Goal: Task Accomplishment & Management: Complete application form

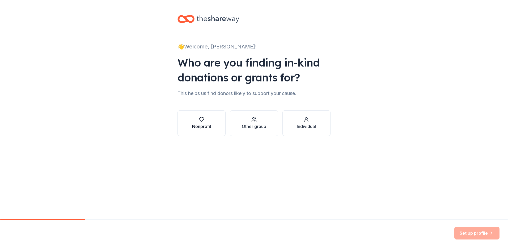
click at [202, 128] on div "Nonprofit" at bounding box center [201, 126] width 19 height 6
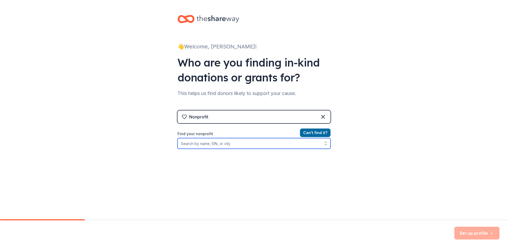
paste input "lagunitas"
type input "lagunitas"
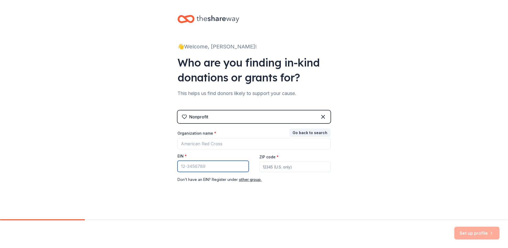
paste input "85-2603917"
type input "85-2603917"
click at [274, 167] on input "ZIP code *" at bounding box center [295, 166] width 71 height 11
type input "94561"
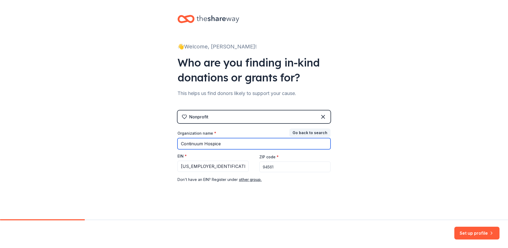
drag, startPoint x: 222, startPoint y: 144, endPoint x: 117, endPoint y: 128, distance: 105.6
click at [115, 128] on div "👋 Welcome, Leona! Who are you finding in-kind donations or grants for? This hel…" at bounding box center [254, 109] width 508 height 219
click at [181, 140] on input "Roatary" at bounding box center [254, 143] width 153 height 11
click at [292, 144] on input "Oakley Cub Scouts - Roatary" at bounding box center [254, 143] width 153 height 11
type input "Oakley Cub Scouts - Roatary Sponsored"
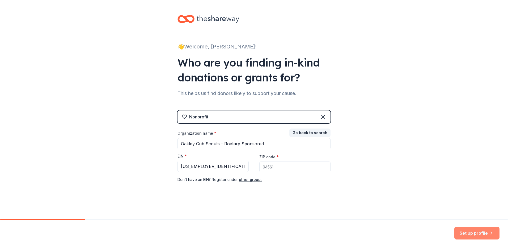
click at [475, 235] on button "Set up profile" at bounding box center [477, 233] width 45 height 13
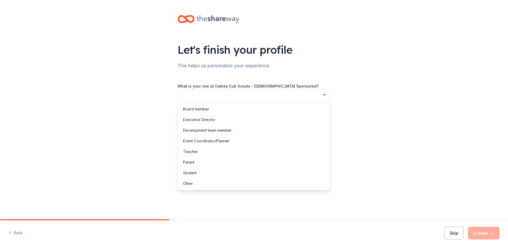
click at [257, 94] on button "button" at bounding box center [254, 94] width 153 height 11
click at [271, 138] on div "Event Coordinator/Planner" at bounding box center [254, 141] width 150 height 11
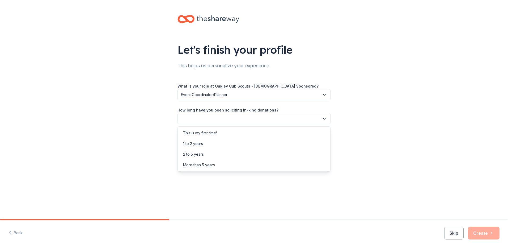
click at [261, 119] on button "button" at bounding box center [254, 118] width 153 height 11
click at [262, 130] on div "This is my first time!" at bounding box center [254, 133] width 150 height 11
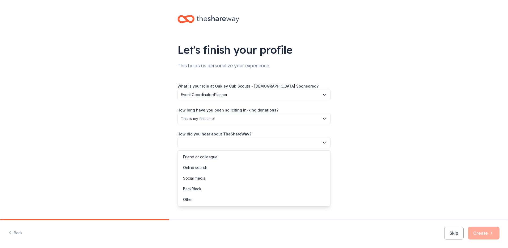
click at [256, 141] on button "button" at bounding box center [254, 142] width 153 height 11
click at [276, 165] on div "Online search" at bounding box center [254, 167] width 150 height 11
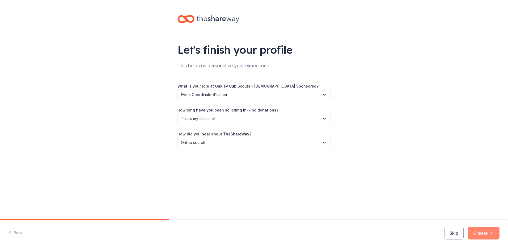
click at [479, 228] on button "Create" at bounding box center [484, 233] width 32 height 13
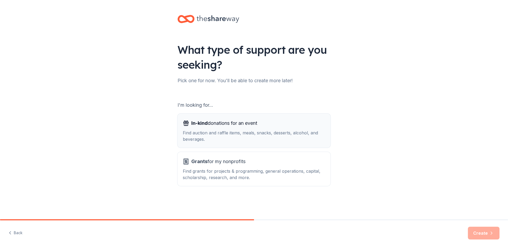
click at [263, 133] on div "Find auction and raffle items, meals, snacks, desserts, alcohol, and beverages." at bounding box center [254, 135] width 143 height 13
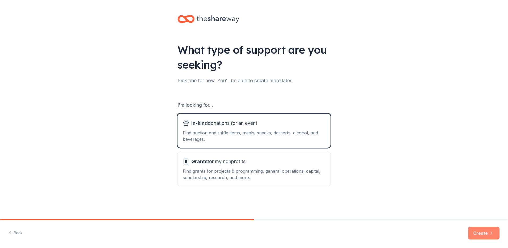
click at [477, 232] on button "Create" at bounding box center [484, 233] width 32 height 13
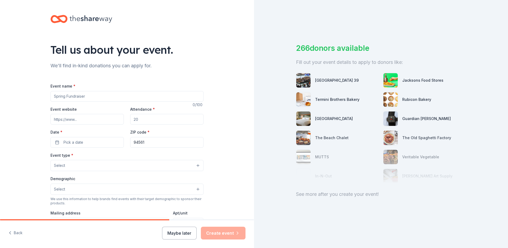
click at [128, 98] on input "Event name *" at bounding box center [127, 96] width 153 height 11
type input "Chili Cook Off"
paste input "https://www.cubscoutspack152.com/"
type input "https://www.cubscoutspack152.com/"
drag, startPoint x: 142, startPoint y: 119, endPoint x: 87, endPoint y: 107, distance: 56.1
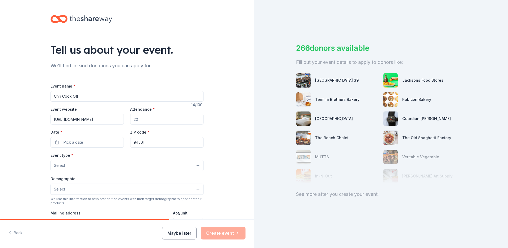
click at [94, 112] on div "Event website https://www.cubscoutspack152.com/ Attendance * Date * Pick a date…" at bounding box center [127, 127] width 153 height 42
type input "125"
click at [100, 140] on button "Pick a date" at bounding box center [87, 142] width 73 height 11
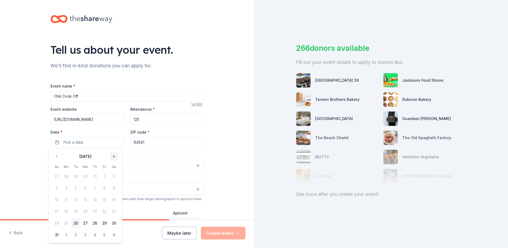
click at [112, 157] on button "Go to next month" at bounding box center [113, 156] width 7 height 7
click at [104, 198] on button "14" at bounding box center [105, 200] width 10 height 10
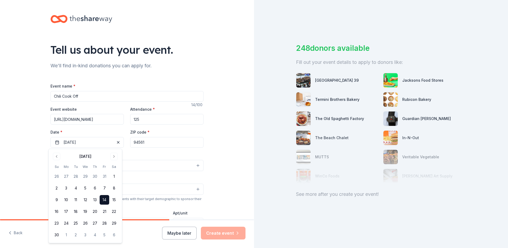
click at [160, 154] on div "Event type * Select" at bounding box center [127, 161] width 153 height 19
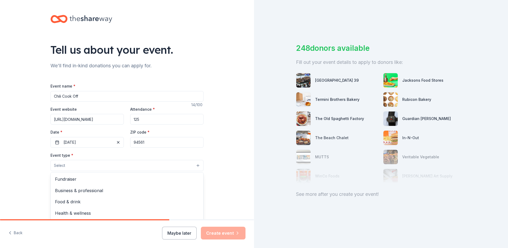
click at [101, 162] on button "Select" at bounding box center [127, 165] width 153 height 11
click at [104, 179] on span "Fundraiser" at bounding box center [127, 178] width 144 height 7
click at [238, 190] on div "Tell us about your event. We'll find in-kind donations you can apply for. Event…" at bounding box center [127, 177] width 254 height 354
click at [134, 189] on button "Select" at bounding box center [127, 189] width 153 height 11
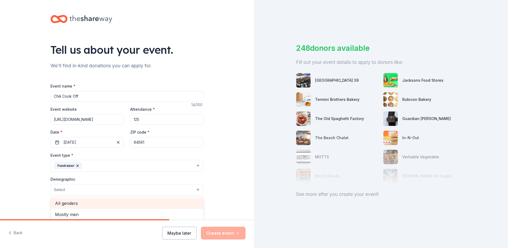
click at [133, 200] on span "All genders" at bounding box center [127, 203] width 144 height 7
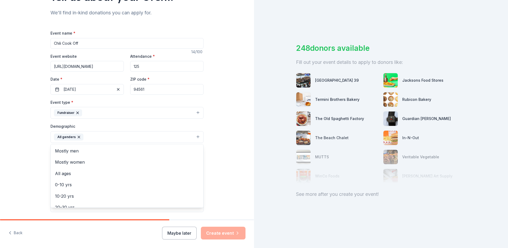
scroll to position [53, 0]
click at [133, 173] on span "All ages" at bounding box center [127, 173] width 144 height 7
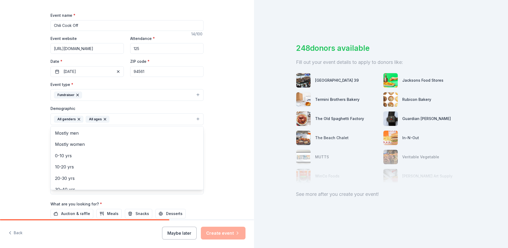
scroll to position [80, 0]
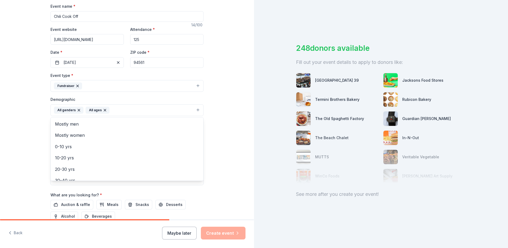
click at [231, 177] on div "Tell us about your event. We'll find in-kind donations you can apply for. Event…" at bounding box center [127, 97] width 254 height 355
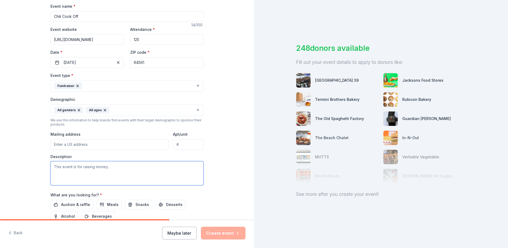
click at [111, 169] on textarea at bounding box center [127, 173] width 153 height 24
type textarea "E"
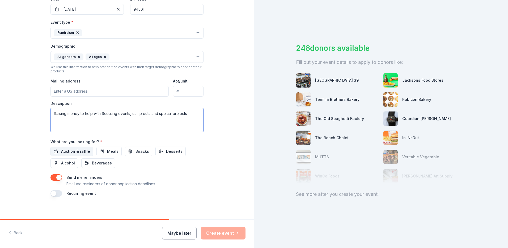
type textarea "Raising money to help with Scouting events, camp outs and speical projects"
click at [73, 153] on span "Auction & raffle" at bounding box center [75, 151] width 29 height 6
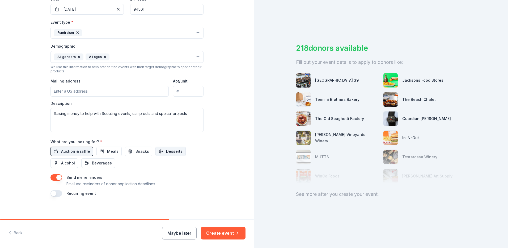
click at [173, 152] on span "Desserts" at bounding box center [174, 151] width 16 height 6
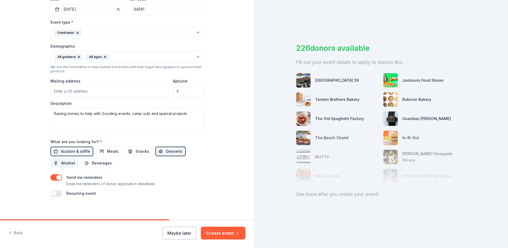
click at [68, 166] on button "Alcohol" at bounding box center [65, 163] width 28 height 10
click at [98, 152] on button "Meals" at bounding box center [109, 152] width 25 height 10
drag, startPoint x: 238, startPoint y: 234, endPoint x: 232, endPoint y: 185, distance: 49.3
click at [232, 185] on div "Tell us about your event. We'll find in-kind donations you can apply for. Event…" at bounding box center [127, 124] width 254 height 248
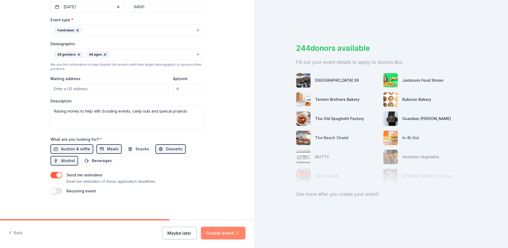
scroll to position [136, 0]
click at [229, 231] on button "Create event" at bounding box center [223, 233] width 45 height 13
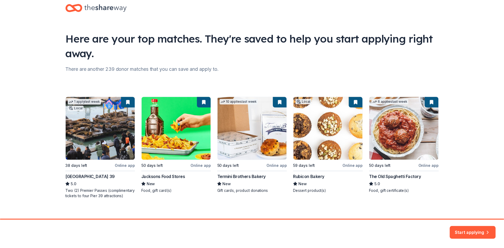
scroll to position [17, 0]
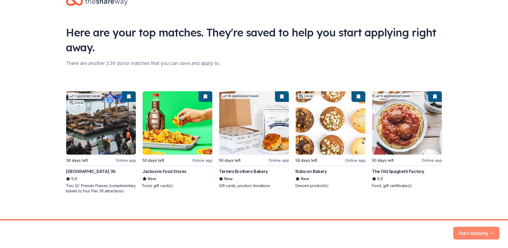
click at [473, 230] on button "Start applying" at bounding box center [477, 229] width 46 height 13
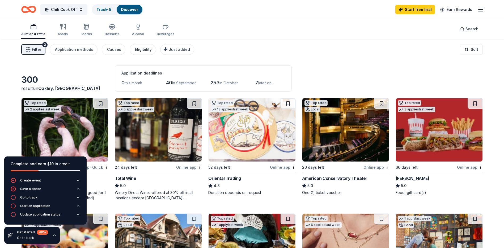
click at [470, 166] on div "Online app" at bounding box center [470, 167] width 26 height 7
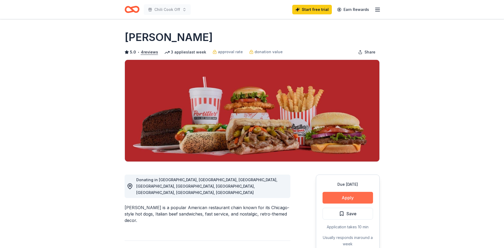
click at [353, 193] on button "Apply" at bounding box center [348, 198] width 51 height 12
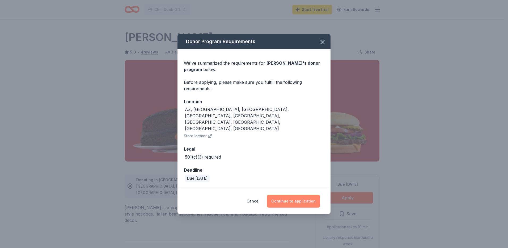
click at [295, 195] on button "Continue to application" at bounding box center [293, 201] width 53 height 13
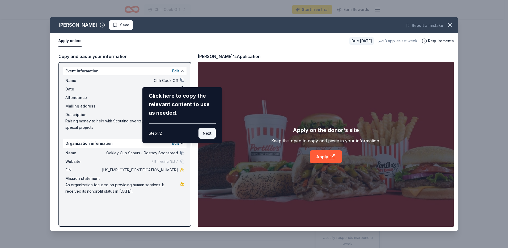
click at [208, 135] on button "Next" at bounding box center [207, 133] width 17 height 11
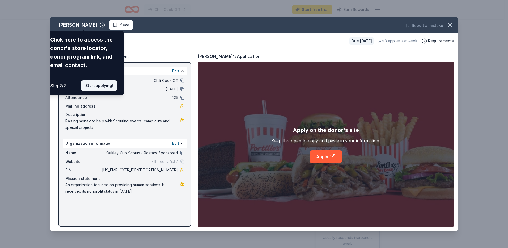
click at [109, 88] on button "Start applying!" at bounding box center [99, 85] width 36 height 11
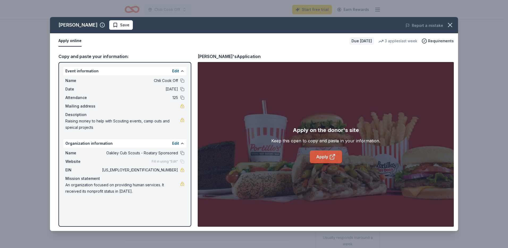
click at [327, 153] on link "Apply" at bounding box center [326, 156] width 32 height 13
click at [326, 154] on link "Apply" at bounding box center [326, 156] width 32 height 13
click at [453, 24] on icon "button" at bounding box center [450, 24] width 7 height 7
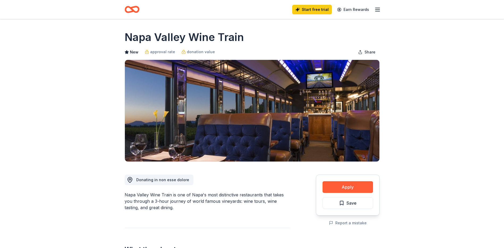
click at [377, 10] on icon "button" at bounding box center [378, 9] width 6 height 6
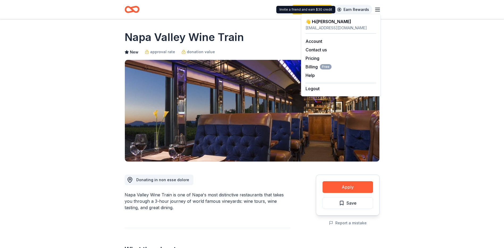
click at [353, 6] on link "Earn Rewards" at bounding box center [353, 10] width 38 height 10
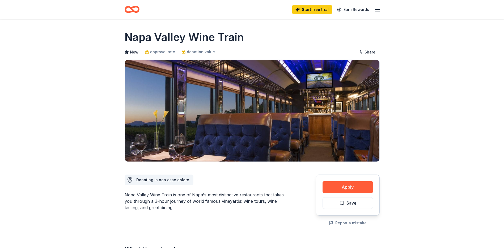
click at [375, 8] on icon "button" at bounding box center [378, 9] width 6 height 6
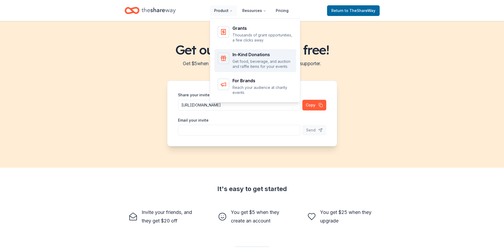
click at [246, 61] on p "Get food, beverage, and auction and raffle items for your events" at bounding box center [263, 64] width 61 height 10
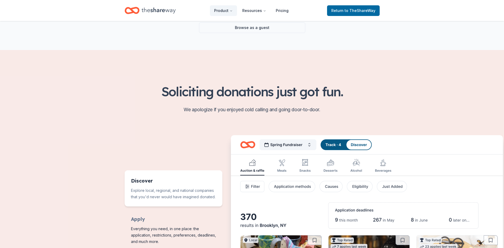
scroll to position [27, 0]
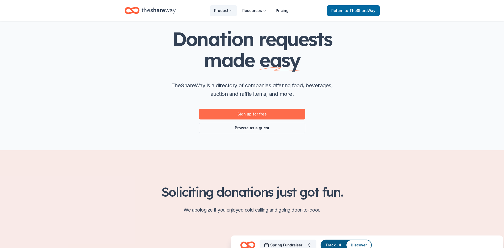
click at [261, 116] on link "Sign up for free" at bounding box center [252, 114] width 106 height 11
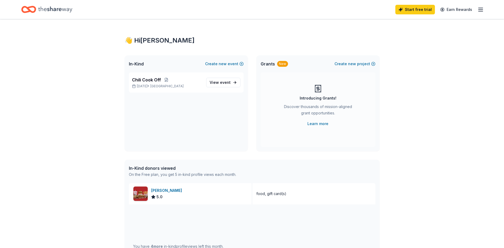
click at [481, 10] on line "button" at bounding box center [481, 10] width 4 height 0
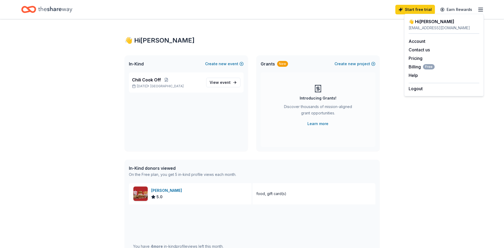
click at [196, 43] on div "👋 Hi [PERSON_NAME]" at bounding box center [252, 40] width 255 height 9
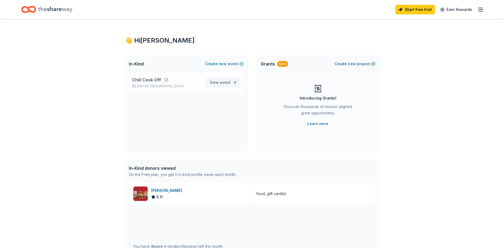
click at [213, 81] on span "View event" at bounding box center [220, 82] width 21 height 6
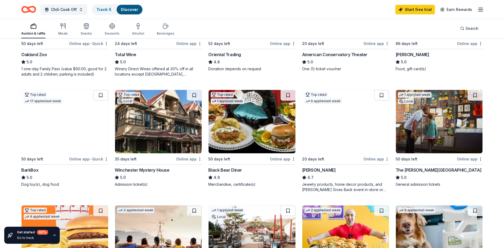
scroll to position [133, 0]
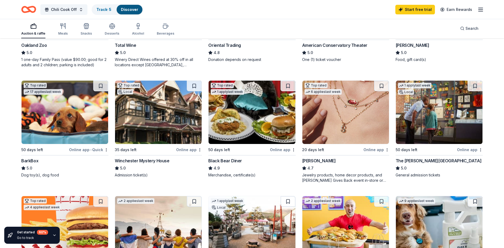
click at [69, 132] on img at bounding box center [65, 112] width 87 height 63
click at [177, 132] on img at bounding box center [158, 112] width 87 height 63
click at [268, 128] on img at bounding box center [252, 112] width 87 height 63
click at [348, 130] on img at bounding box center [346, 112] width 87 height 63
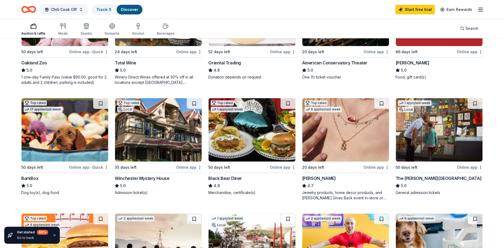
scroll to position [80, 0]
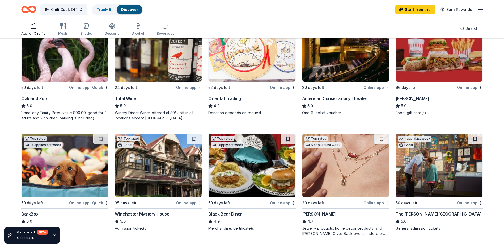
click at [430, 179] on img at bounding box center [439, 165] width 87 height 63
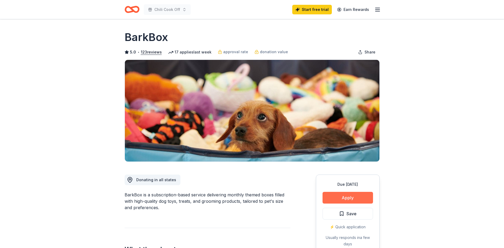
click at [361, 196] on button "Apply" at bounding box center [348, 198] width 51 height 12
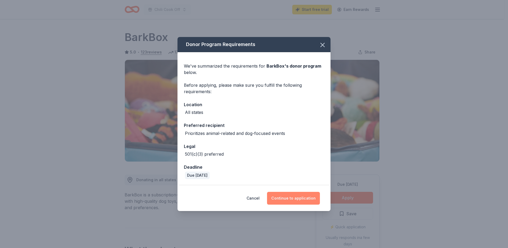
click at [298, 192] on button "Continue to application" at bounding box center [293, 198] width 53 height 13
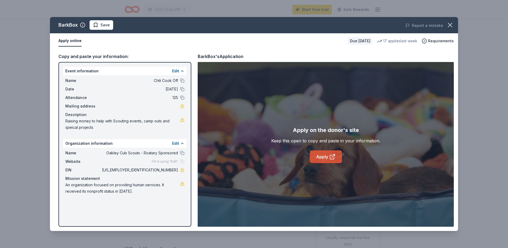
click at [327, 159] on link "Apply" at bounding box center [326, 156] width 32 height 13
click at [453, 23] on icon "button" at bounding box center [450, 24] width 7 height 7
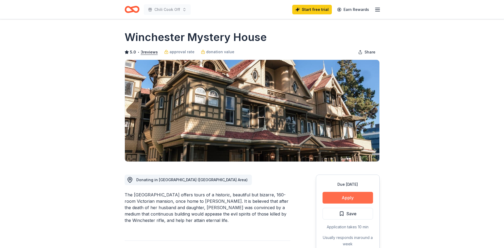
drag, startPoint x: 0, startPoint y: 0, endPoint x: 340, endPoint y: 195, distance: 392.2
click at [340, 195] on button "Apply" at bounding box center [348, 198] width 51 height 12
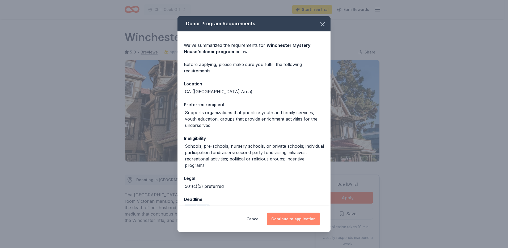
click at [302, 219] on button "Continue to application" at bounding box center [293, 218] width 53 height 13
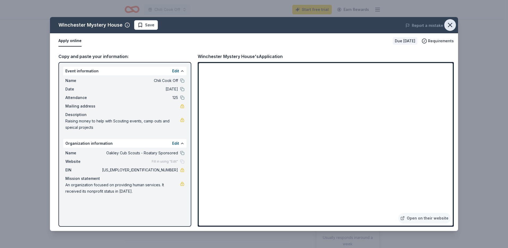
click at [449, 23] on icon "button" at bounding box center [450, 24] width 7 height 7
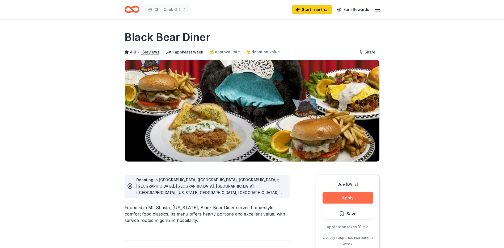
click at [362, 199] on button "Apply" at bounding box center [348, 198] width 51 height 12
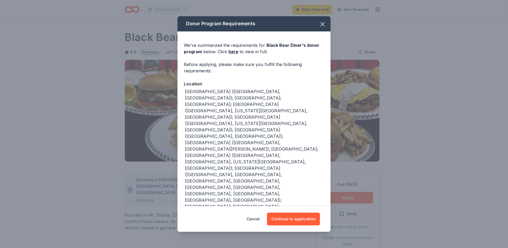
click at [201, 230] on button "Store locator" at bounding box center [198, 233] width 28 height 6
drag, startPoint x: 321, startPoint y: 33, endPoint x: 296, endPoint y: 202, distance: 171.0
click at [296, 205] on div "Donor Program Requirements We've summarized the requirements for Black Bear Din…" at bounding box center [254, 123] width 153 height 215
click at [310, 214] on button "Continue to application" at bounding box center [293, 218] width 53 height 13
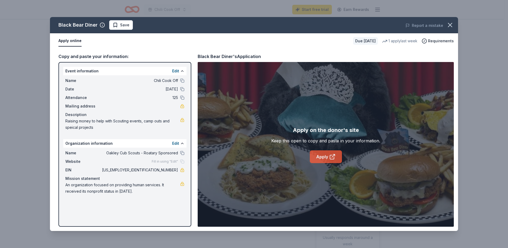
click at [330, 156] on icon at bounding box center [332, 157] width 4 height 4
click at [447, 23] on icon "button" at bounding box center [450, 24] width 7 height 7
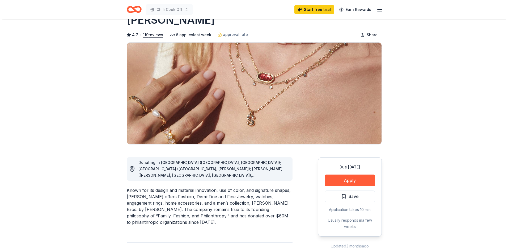
scroll to position [27, 0]
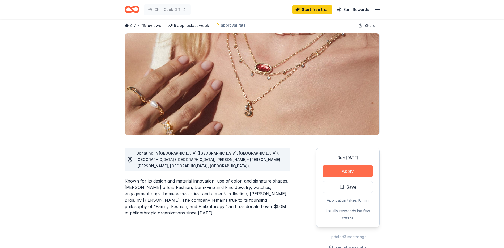
click at [352, 166] on button "Apply" at bounding box center [348, 171] width 51 height 12
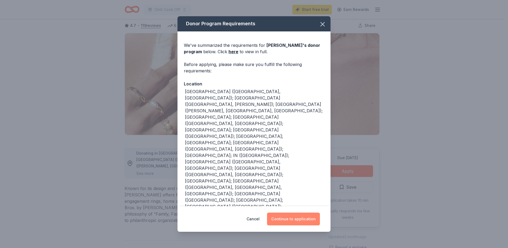
click at [286, 221] on button "Continue to application" at bounding box center [293, 218] width 53 height 13
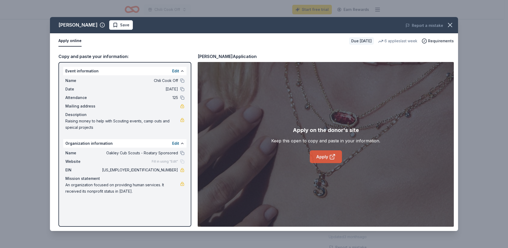
click at [321, 157] on link "Apply" at bounding box center [326, 156] width 32 height 13
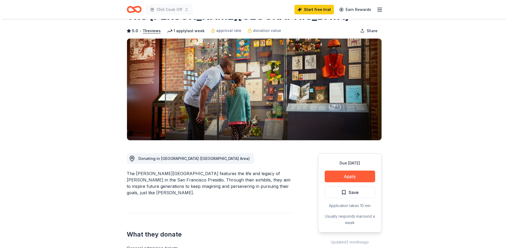
scroll to position [53, 0]
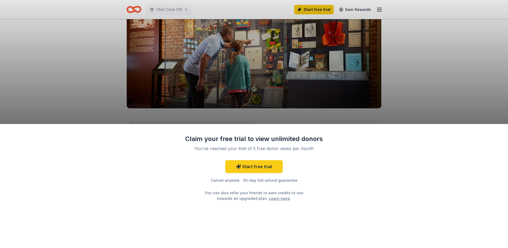
click at [360, 143] on div "Claim your free trial to view unlimited donors You've reached your limit of 5 f…" at bounding box center [254, 186] width 508 height 124
click at [267, 169] on link "Start free trial" at bounding box center [253, 166] width 57 height 13
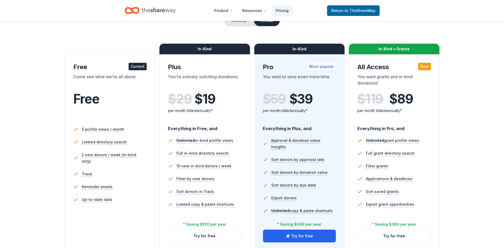
scroll to position [80, 0]
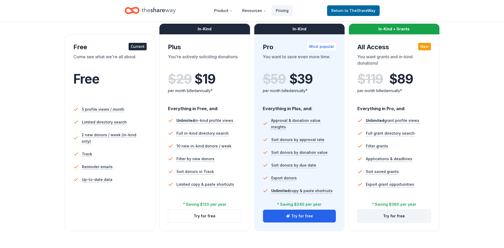
click at [407, 216] on button "Try for free" at bounding box center [394, 216] width 73 height 13
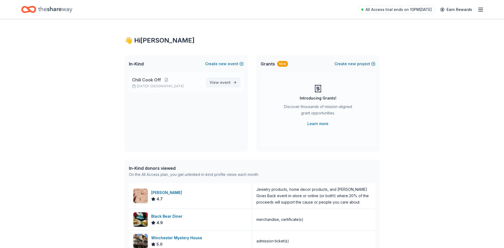
click at [223, 83] on span "event" at bounding box center [225, 82] width 11 height 5
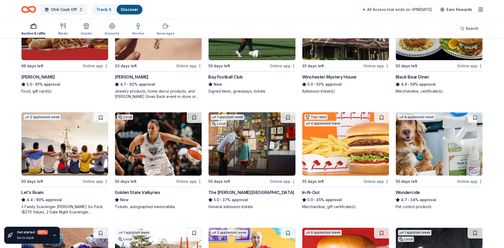
scroll to position [239, 0]
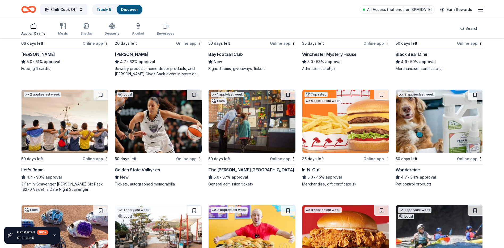
click at [84, 132] on img at bounding box center [65, 121] width 87 height 63
click at [155, 141] on img at bounding box center [158, 121] width 87 height 63
click at [259, 131] on img at bounding box center [252, 121] width 87 height 63
click at [361, 123] on img at bounding box center [346, 121] width 87 height 63
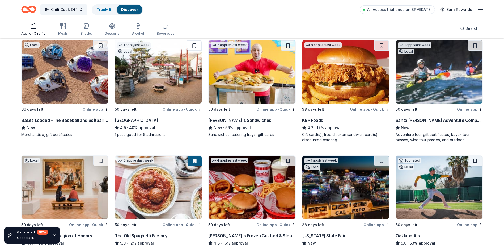
scroll to position [395, 0]
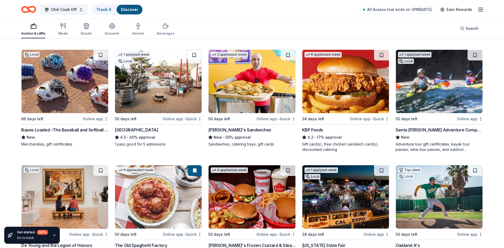
click at [179, 97] on img at bounding box center [158, 81] width 87 height 63
click at [256, 91] on img at bounding box center [252, 81] width 87 height 63
click at [349, 105] on img at bounding box center [346, 81] width 87 height 63
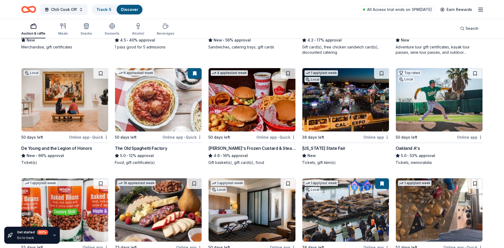
scroll to position [501, 0]
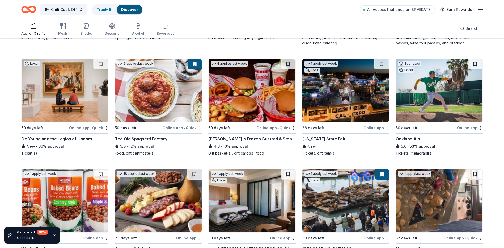
click at [76, 94] on img at bounding box center [65, 90] width 87 height 63
click at [185, 104] on img at bounding box center [158, 90] width 87 height 63
click at [425, 103] on img at bounding box center [439, 90] width 87 height 63
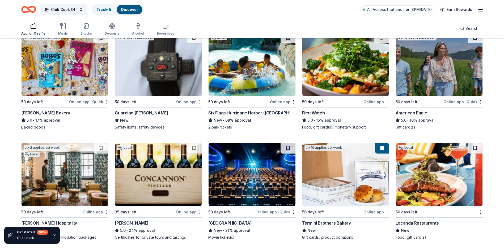
scroll to position [672, 0]
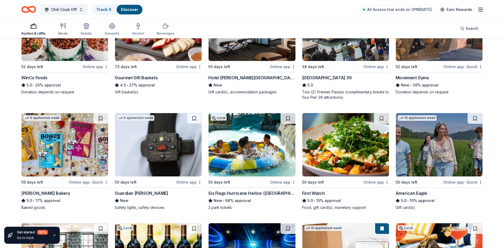
click at [154, 169] on img at bounding box center [158, 144] width 87 height 63
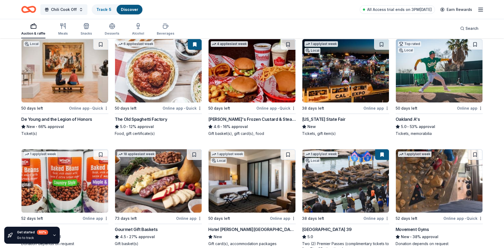
scroll to position [513, 0]
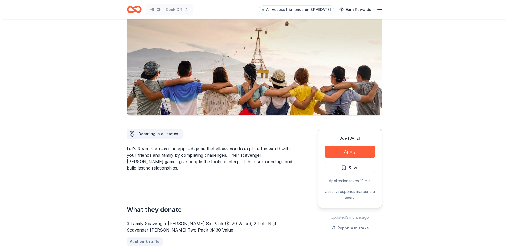
scroll to position [27, 0]
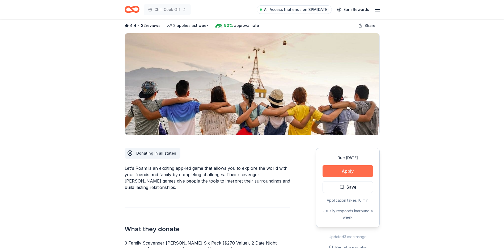
click at [366, 171] on button "Apply" at bounding box center [348, 171] width 51 height 12
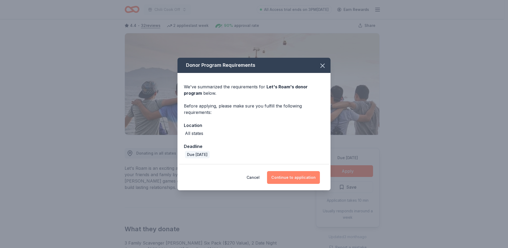
click at [305, 179] on button "Continue to application" at bounding box center [293, 177] width 53 height 13
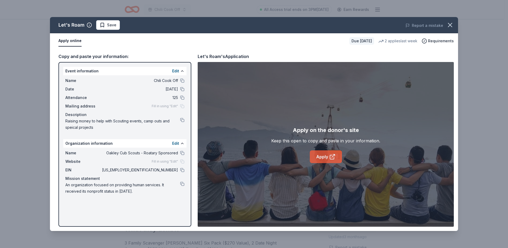
click at [329, 159] on link "Apply" at bounding box center [326, 156] width 32 height 13
click at [331, 152] on link "Apply" at bounding box center [326, 156] width 32 height 13
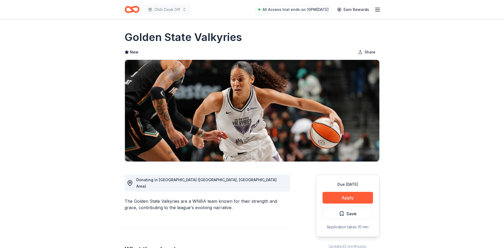
click at [355, 191] on div "Due [DATE] Apply Save Application takes 10 min" at bounding box center [348, 205] width 64 height 62
click at [355, 195] on button "Apply" at bounding box center [348, 198] width 51 height 12
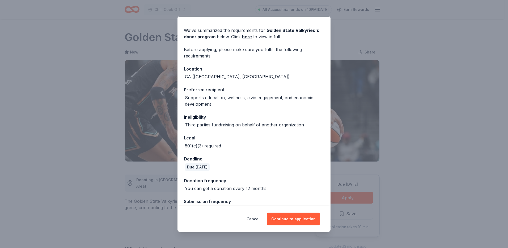
scroll to position [28, 0]
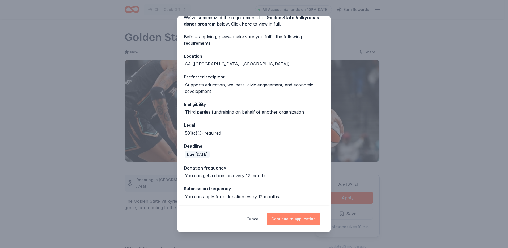
click at [302, 221] on button "Continue to application" at bounding box center [293, 218] width 53 height 13
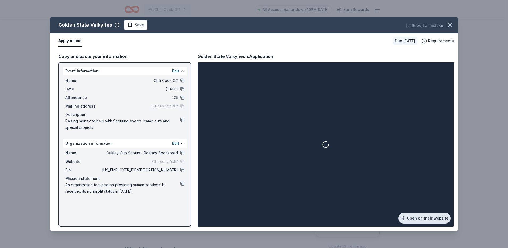
click at [424, 216] on link "Open on their website" at bounding box center [425, 218] width 52 height 11
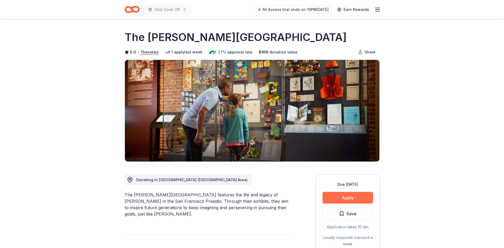
click at [355, 197] on button "Apply" at bounding box center [348, 198] width 51 height 12
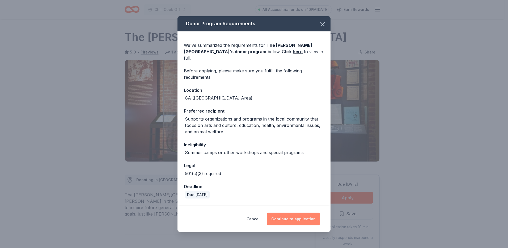
click at [299, 216] on button "Continue to application" at bounding box center [293, 218] width 53 height 13
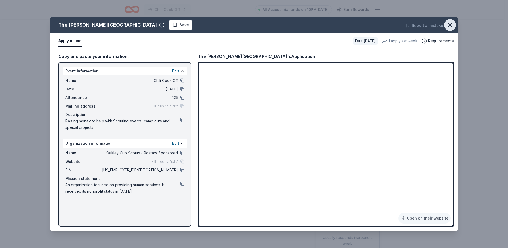
click at [450, 23] on icon "button" at bounding box center [450, 24] width 7 height 7
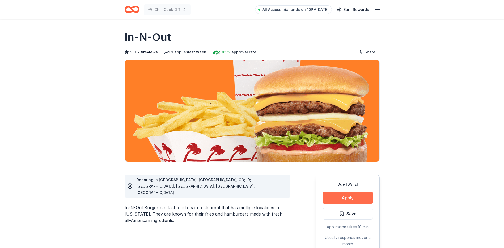
click at [353, 199] on button "Apply" at bounding box center [348, 198] width 51 height 12
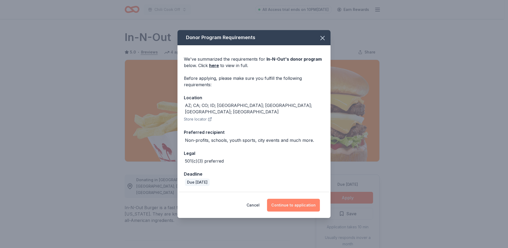
click at [304, 204] on button "Continue to application" at bounding box center [293, 205] width 53 height 13
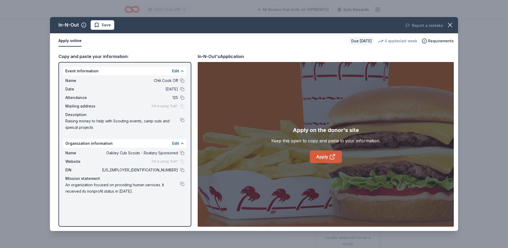
click at [327, 158] on link "Apply" at bounding box center [326, 156] width 32 height 13
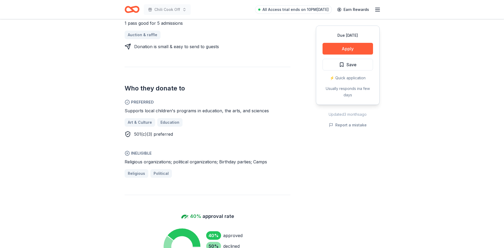
scroll to position [266, 0]
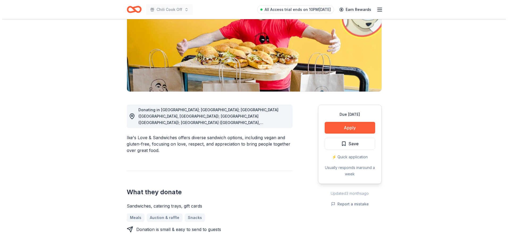
scroll to position [80, 0]
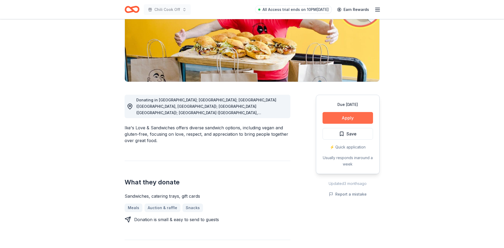
click at [355, 118] on button "Apply" at bounding box center [348, 118] width 51 height 12
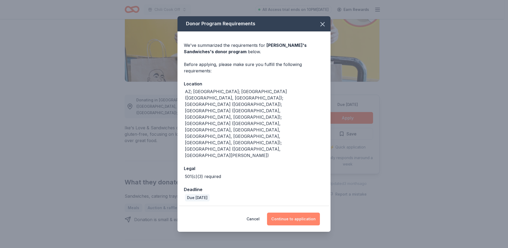
click at [298, 212] on button "Continue to application" at bounding box center [293, 218] width 53 height 13
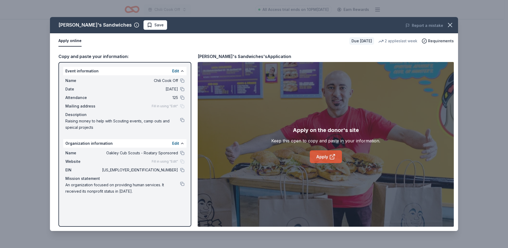
click at [324, 155] on link "Apply" at bounding box center [326, 156] width 32 height 13
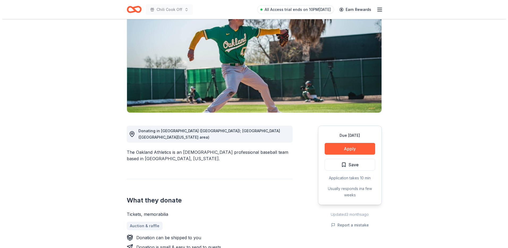
scroll to position [53, 0]
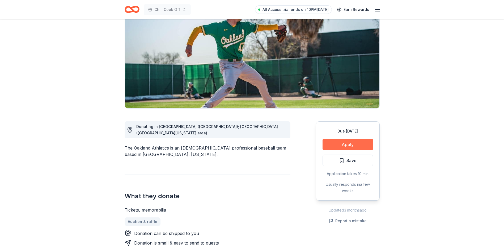
click at [355, 141] on button "Apply" at bounding box center [348, 145] width 51 height 12
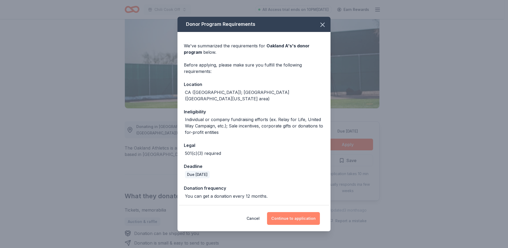
click at [295, 217] on button "Continue to application" at bounding box center [293, 218] width 53 height 13
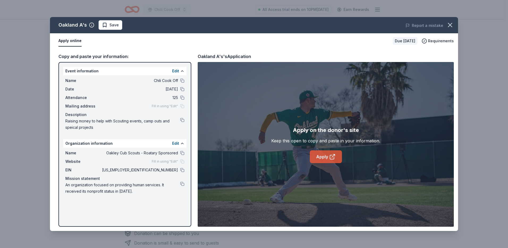
click at [332, 158] on icon at bounding box center [332, 156] width 6 height 6
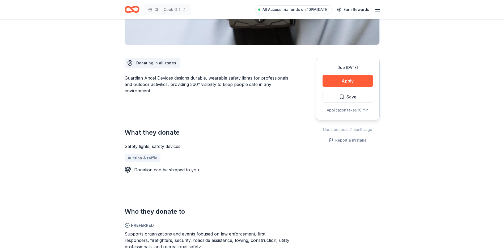
scroll to position [133, 0]
